Goal: Task Accomplishment & Management: Manage account settings

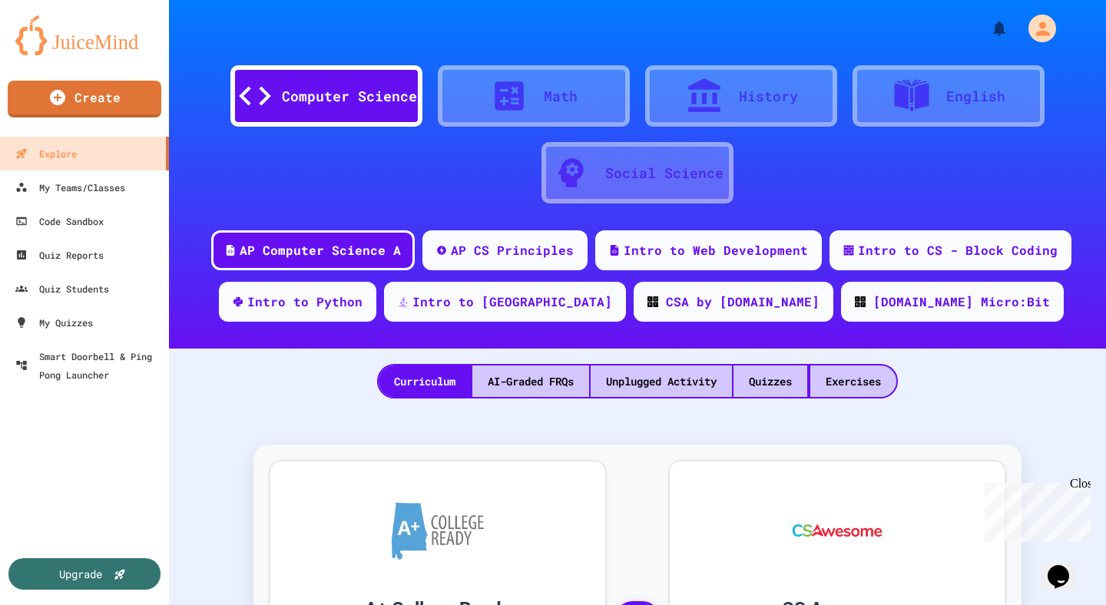
scroll to position [53, 0]
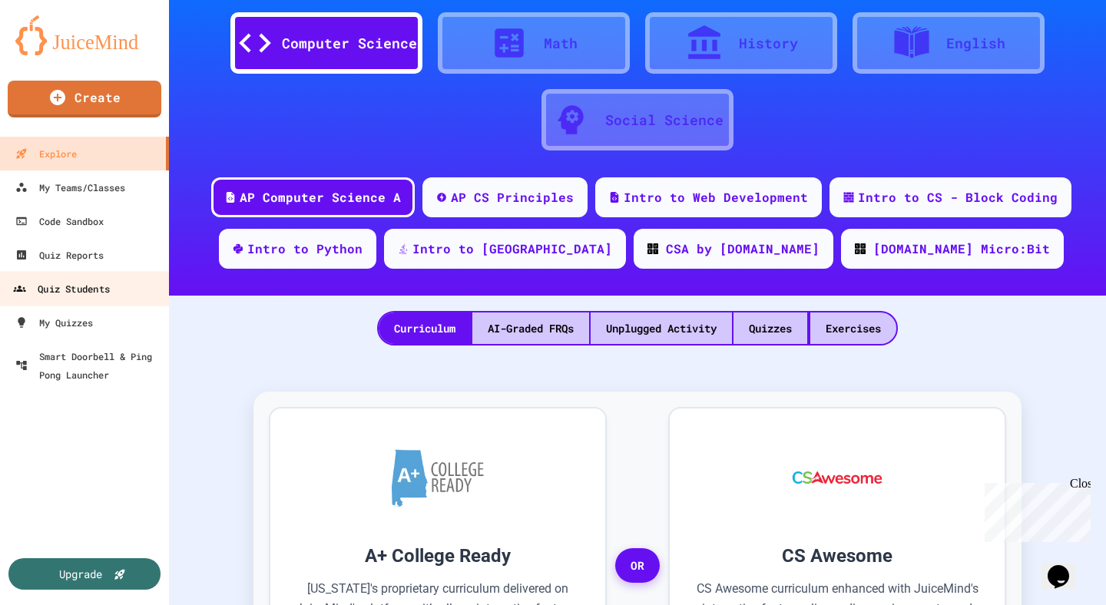
click at [77, 284] on div "Quiz Students" at bounding box center [61, 289] width 97 height 19
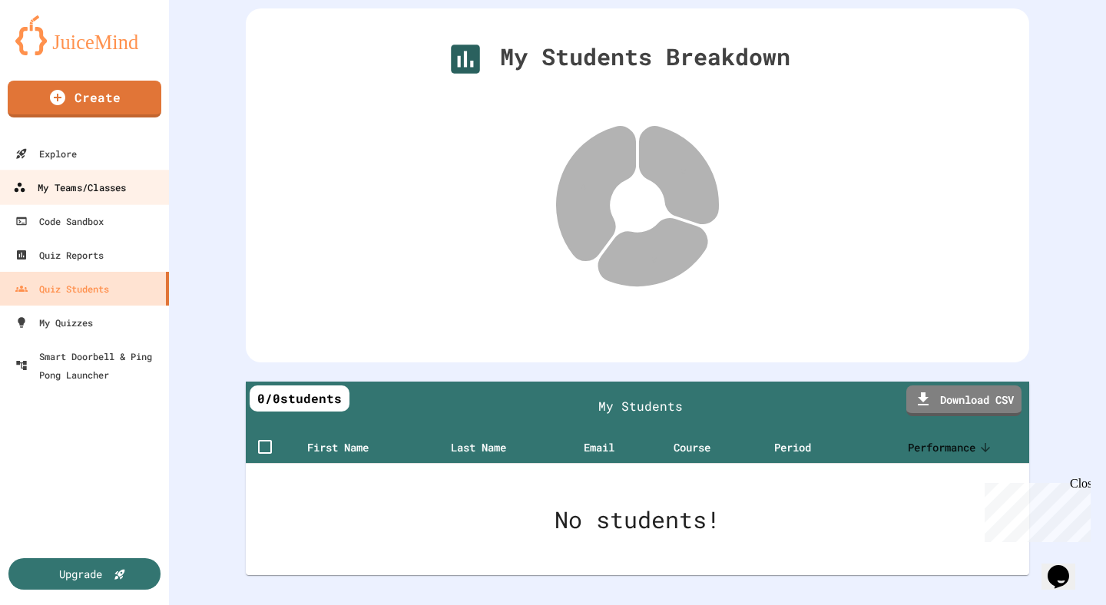
click at [68, 189] on div "My Teams/Classes" at bounding box center [69, 187] width 113 height 19
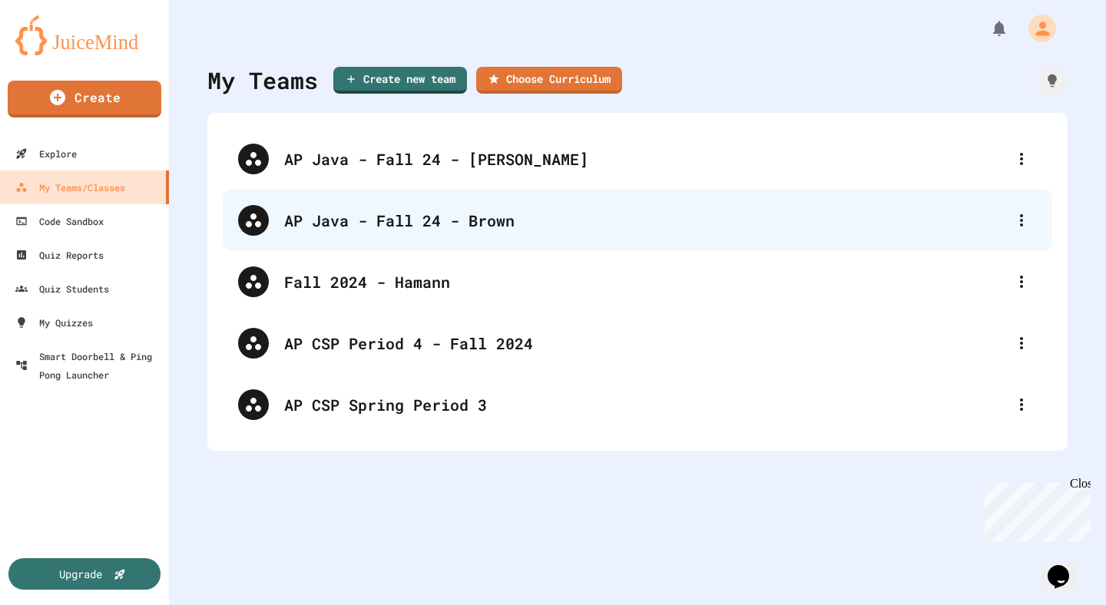
click at [413, 222] on div "AP Java - Fall 24 - Brown" at bounding box center [645, 220] width 722 height 23
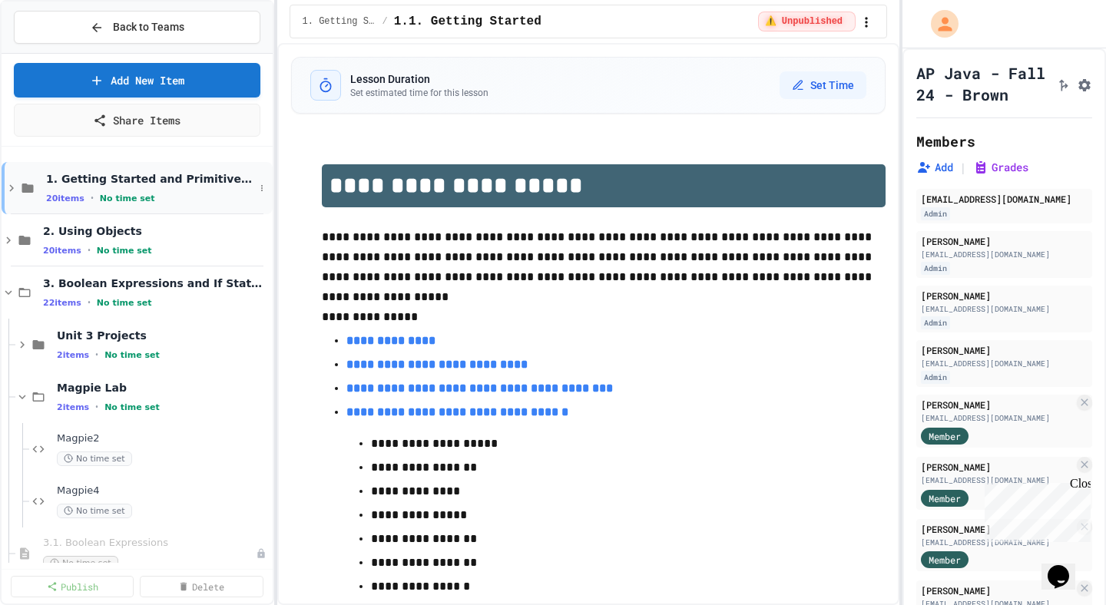
click at [12, 188] on icon at bounding box center [11, 188] width 5 height 7
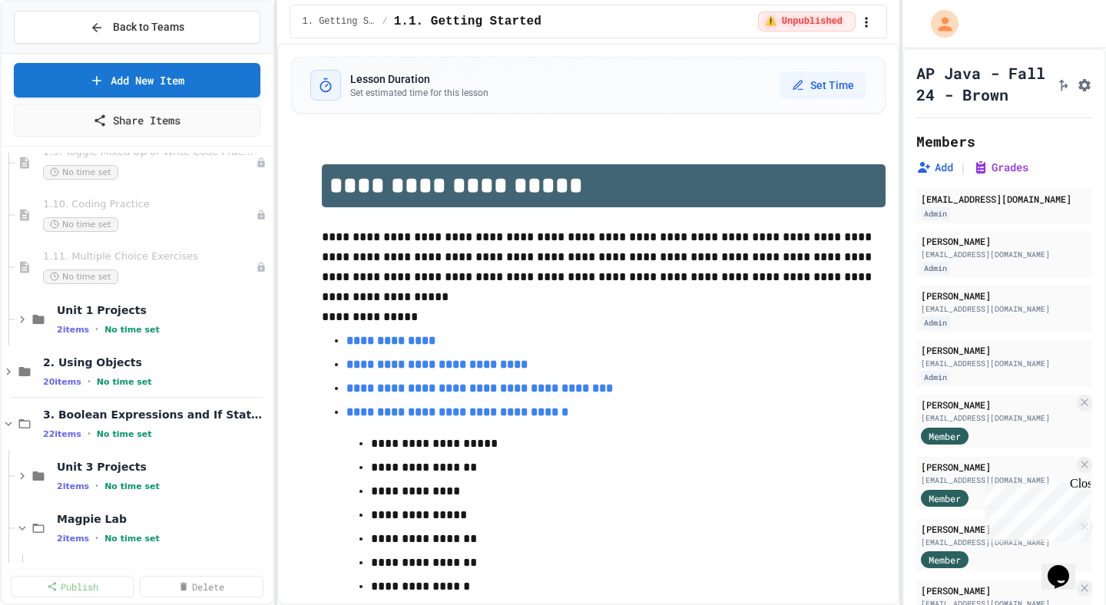
scroll to position [926, 0]
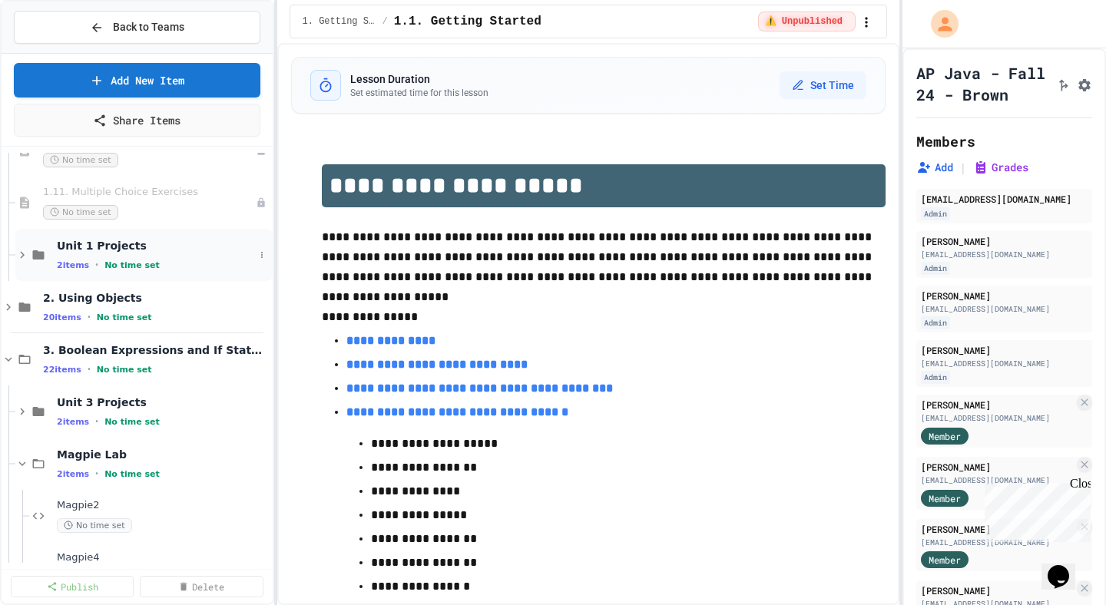
click at [15, 254] on icon at bounding box center [22, 255] width 14 height 14
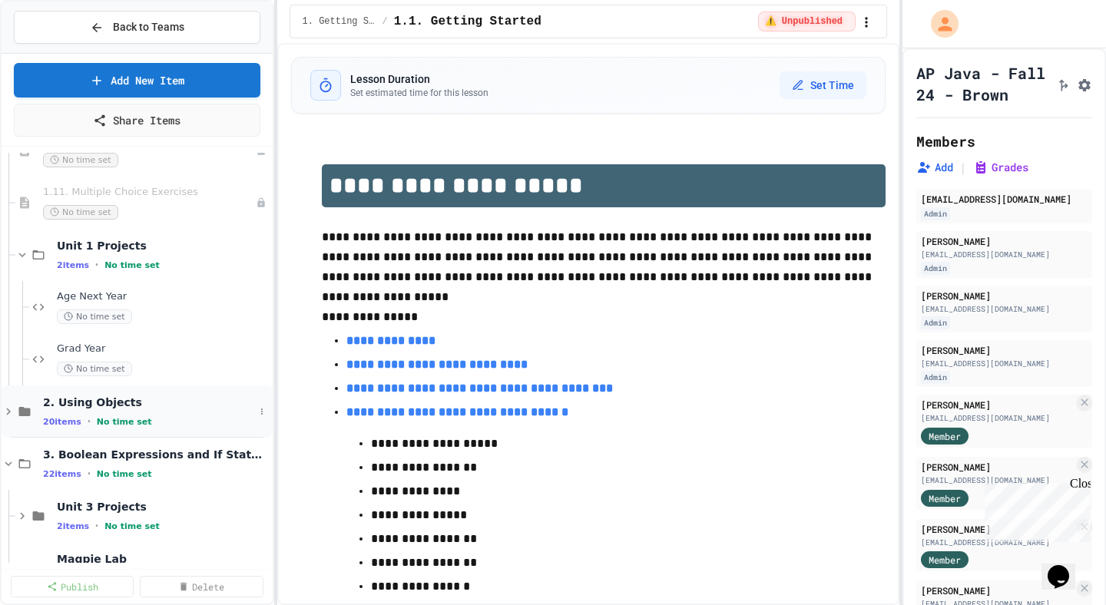
click at [8, 416] on icon at bounding box center [9, 412] width 14 height 14
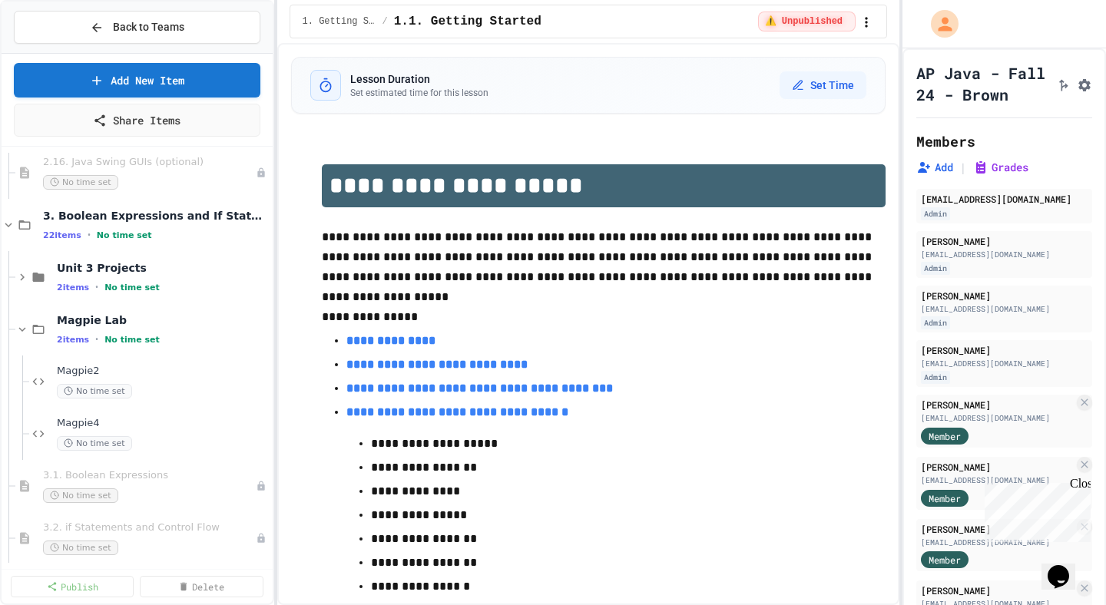
scroll to position [2040, 0]
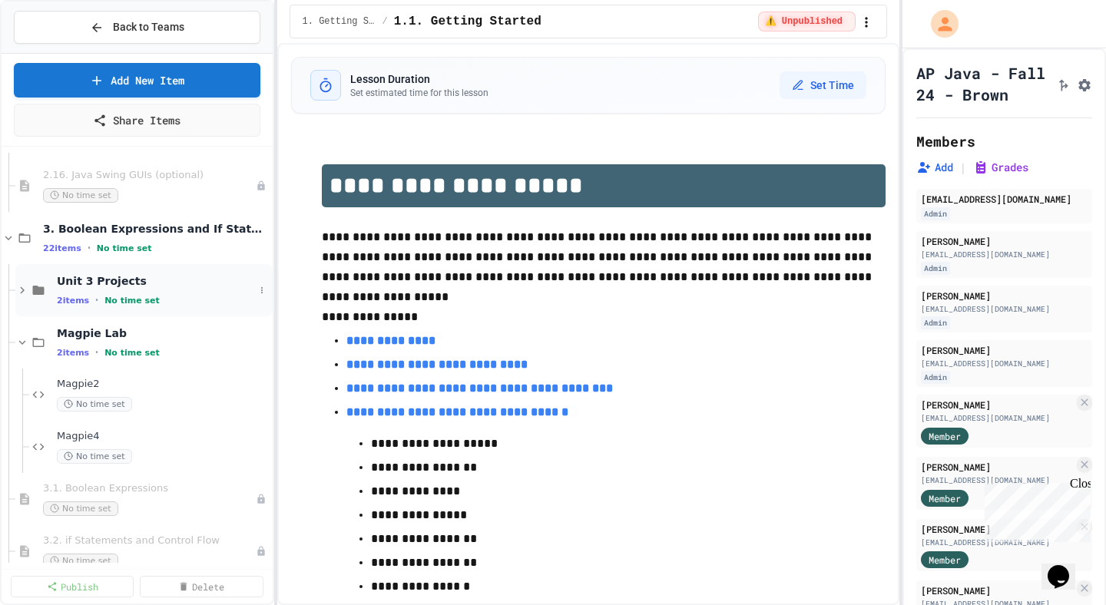
click at [17, 288] on icon at bounding box center [22, 291] width 14 height 14
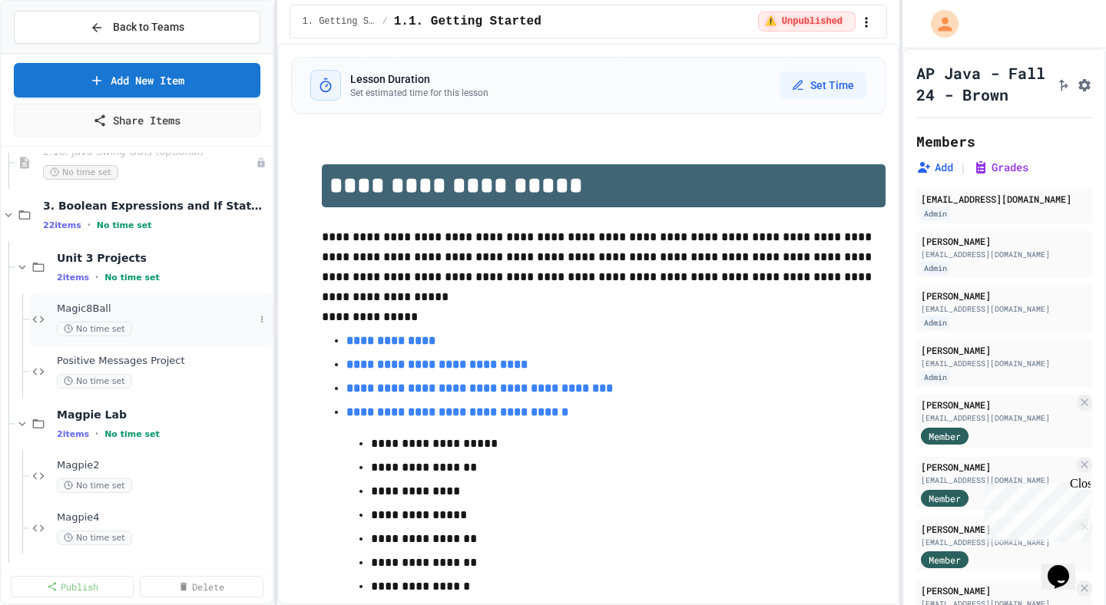
scroll to position [2064, 0]
click at [73, 309] on span "Magic8Ball" at bounding box center [155, 307] width 197 height 13
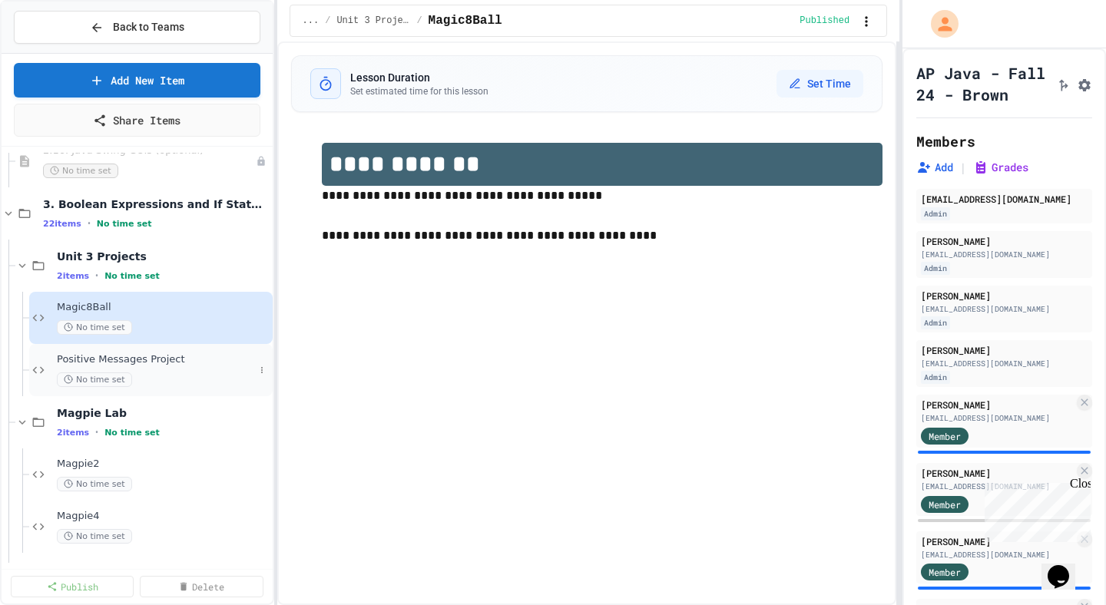
click at [132, 366] on span "Positive Messages Project" at bounding box center [155, 359] width 197 height 13
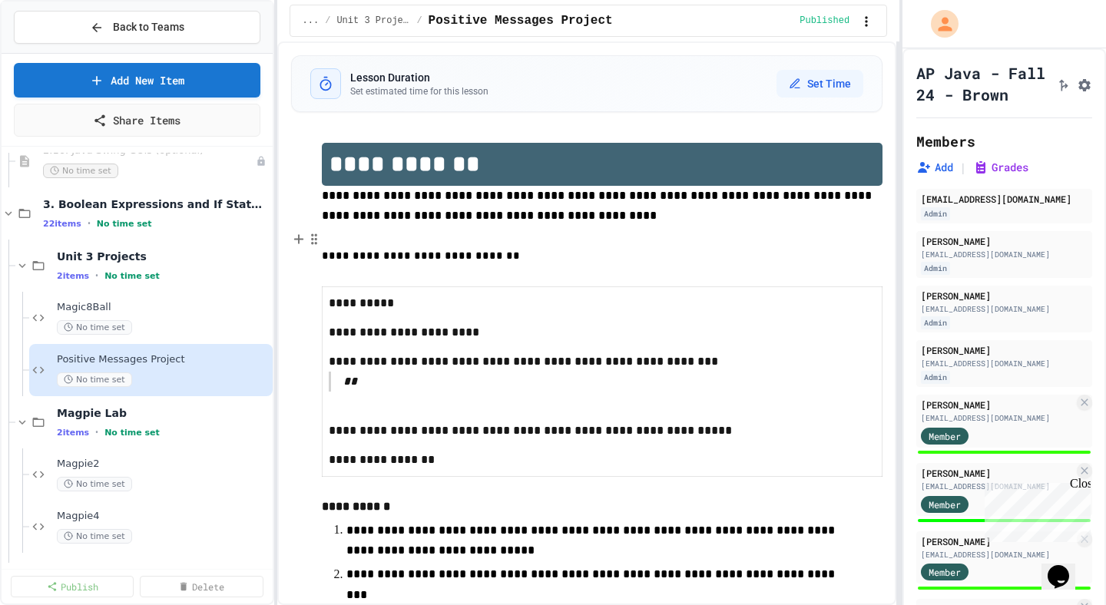
scroll to position [8, 0]
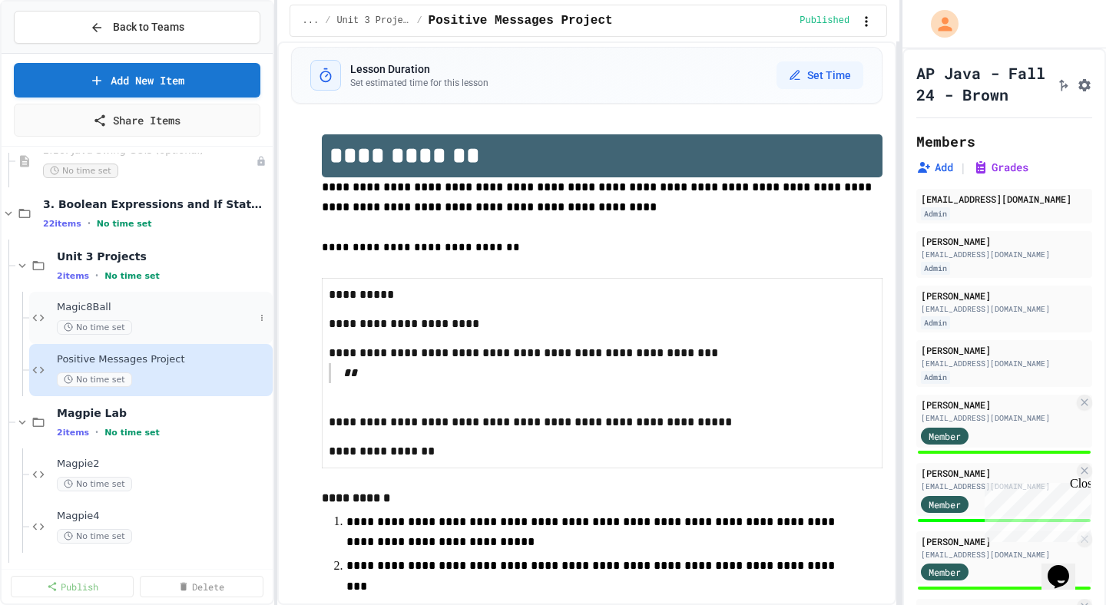
click at [127, 313] on span "Magic8Ball" at bounding box center [155, 307] width 197 height 13
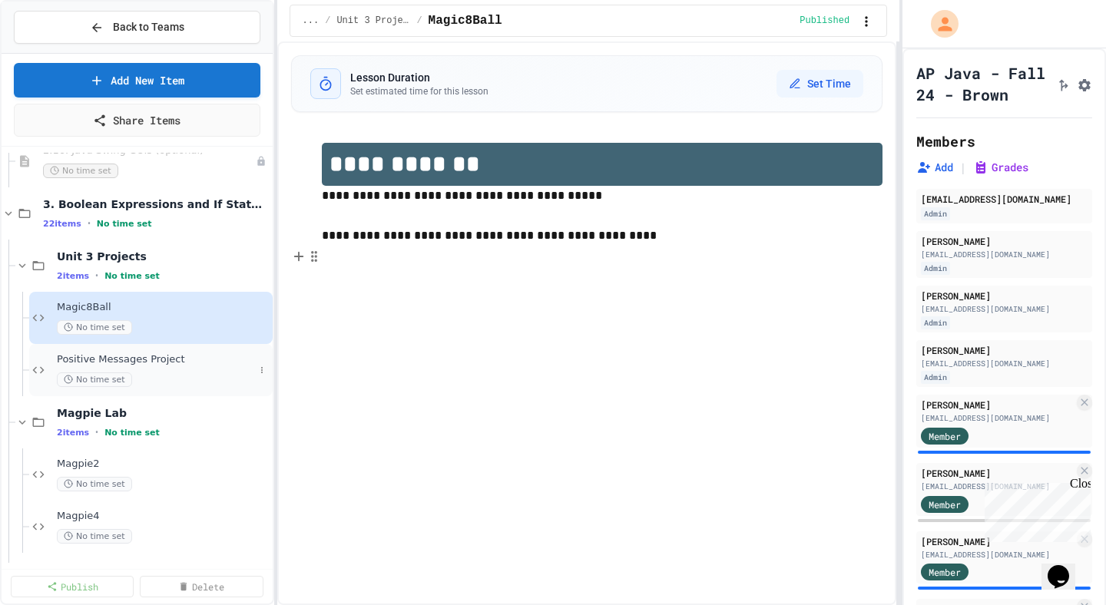
click at [61, 358] on span "Positive Messages Project" at bounding box center [155, 359] width 197 height 13
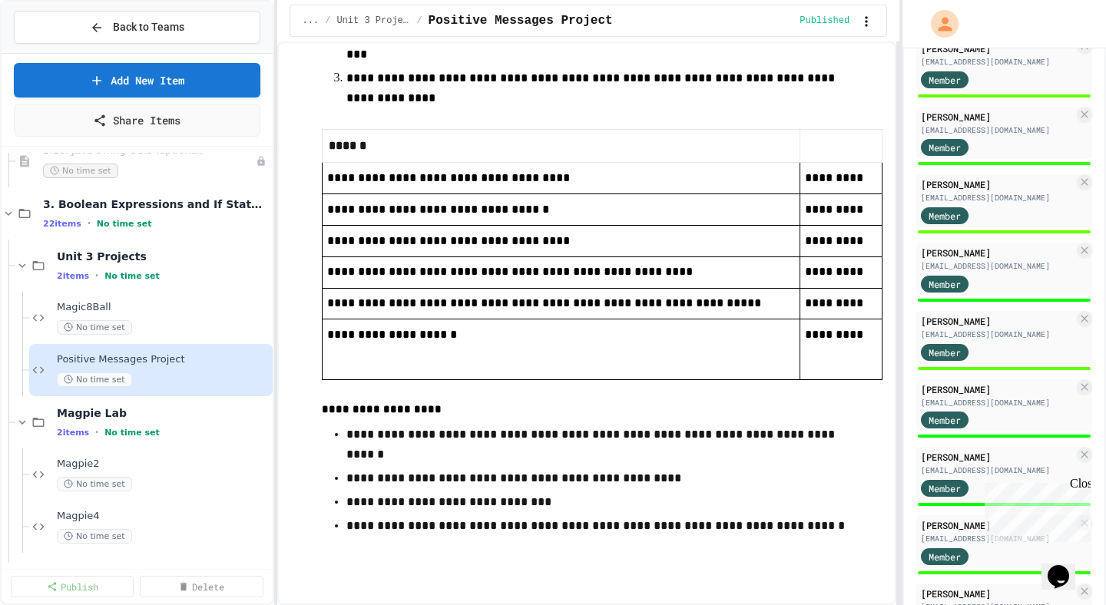
scroll to position [1610, 0]
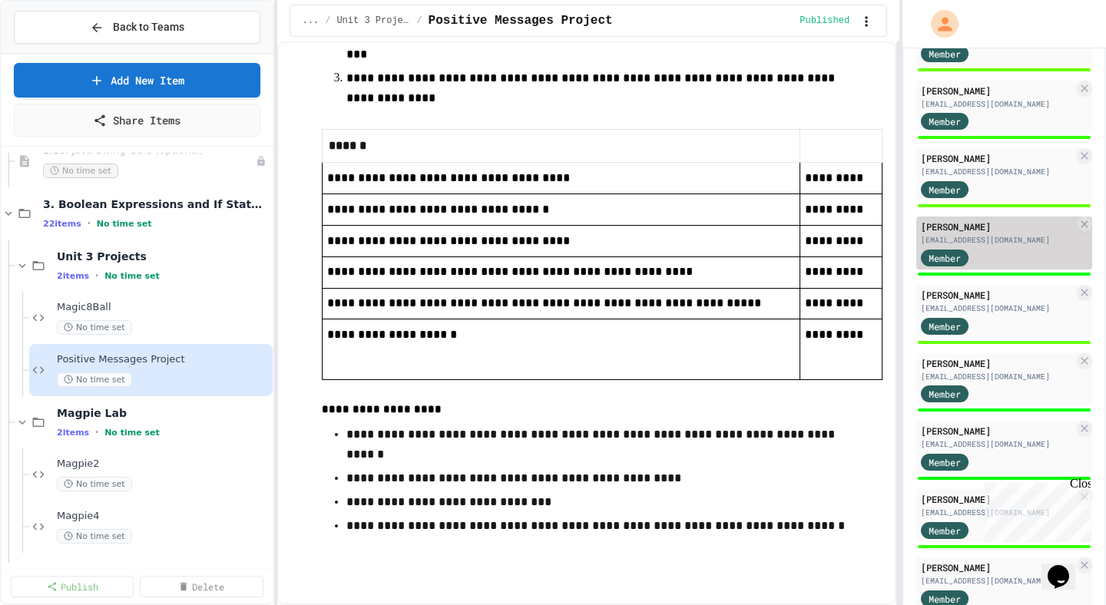
click at [990, 246] on div "[EMAIL_ADDRESS][DOMAIN_NAME]" at bounding box center [997, 240] width 153 height 12
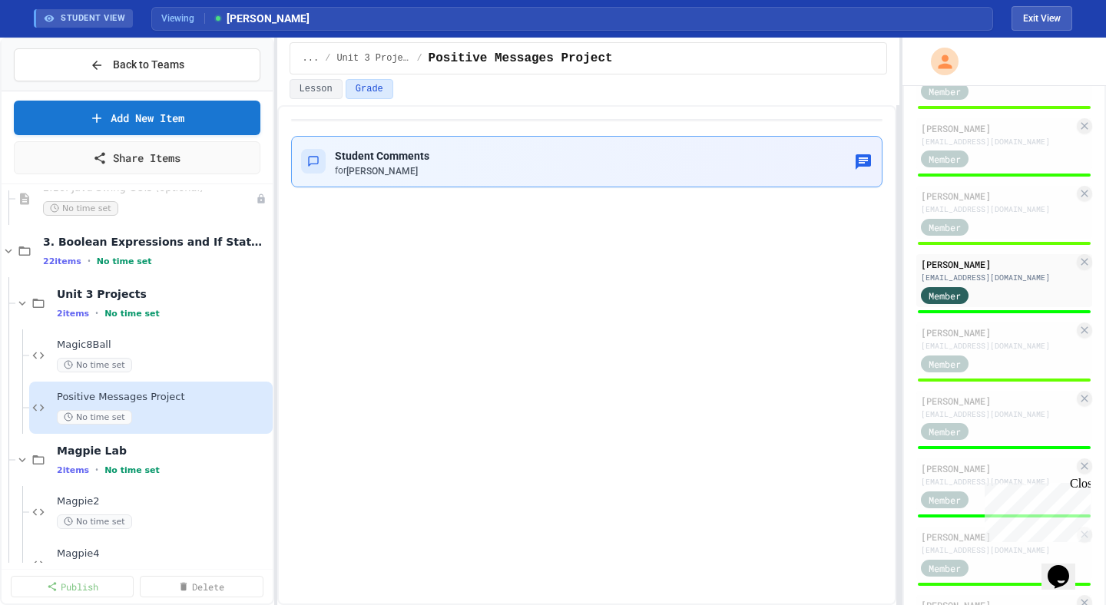
click at [429, 153] on span "Student Comments" at bounding box center [382, 156] width 95 height 12
click at [127, 408] on div "Positive Messages Project No time set" at bounding box center [155, 408] width 197 height 34
